Goal: Transaction & Acquisition: Purchase product/service

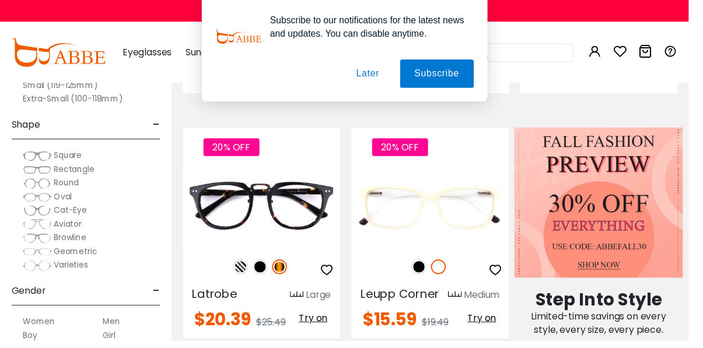
scroll to position [1098, 0]
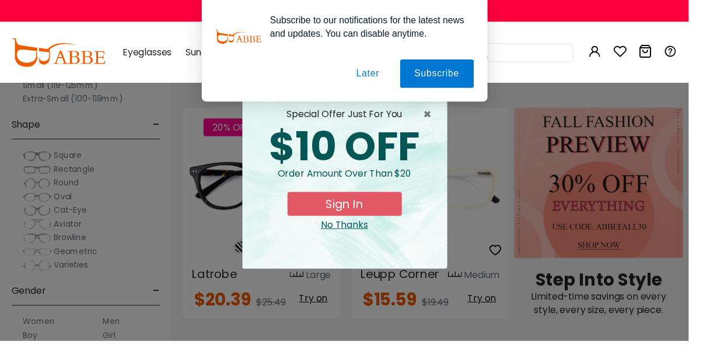
click at [234, 209] on div "× special offer just for you $10 OFF Order amount over than $20 Sign In No Than…" at bounding box center [351, 174] width 703 height 348
click at [390, 72] on button "Later" at bounding box center [375, 75] width 52 height 29
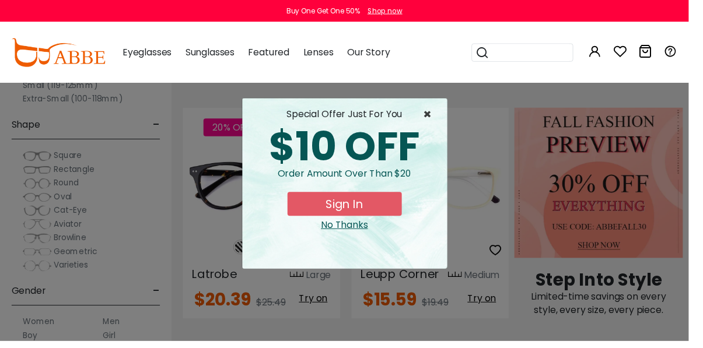
click at [442, 120] on span "×" at bounding box center [439, 117] width 15 height 14
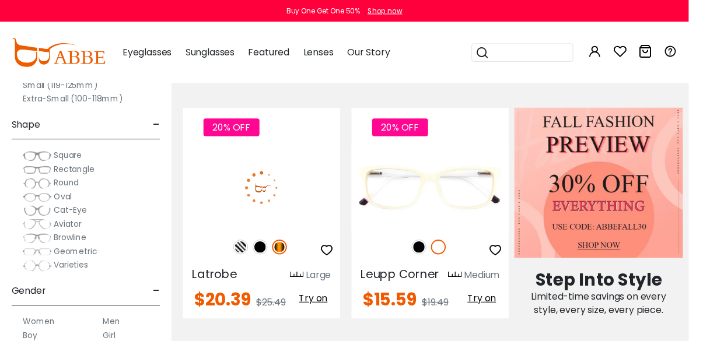
click at [299, 192] on img at bounding box center [267, 192] width 160 height 80
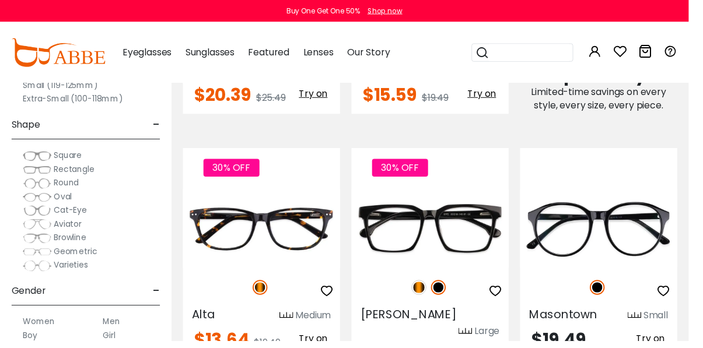
scroll to position [1411, 0]
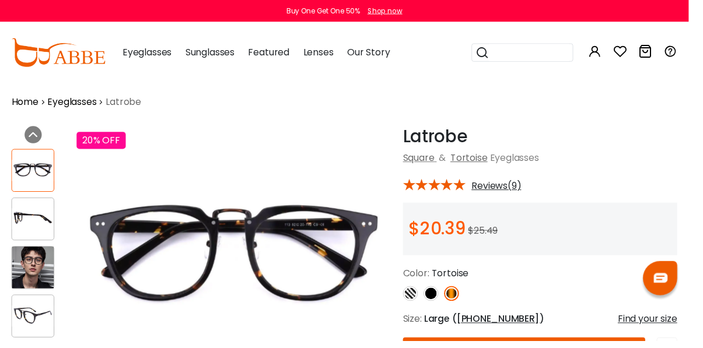
scroll to position [42, 0]
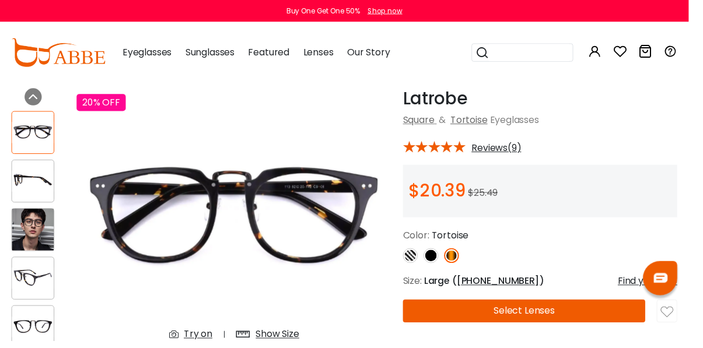
click at [38, 179] on img at bounding box center [33, 185] width 43 height 22
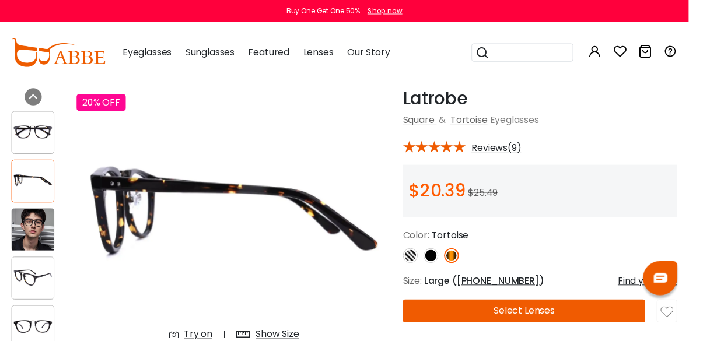
click at [44, 242] on img at bounding box center [33, 234] width 43 height 43
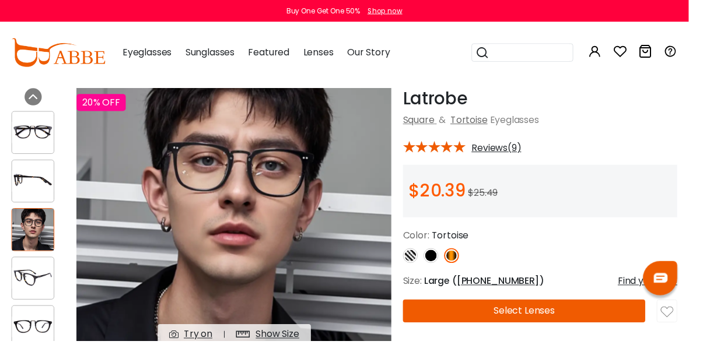
click at [41, 282] on img at bounding box center [33, 285] width 43 height 22
